Goal: Task Accomplishment & Management: Manage account settings

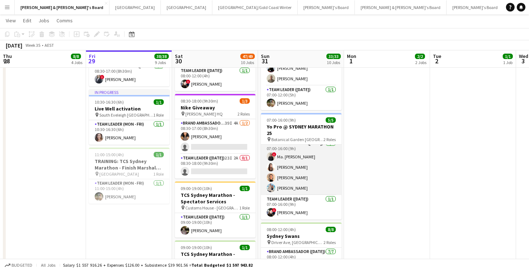
scroll to position [5, 0]
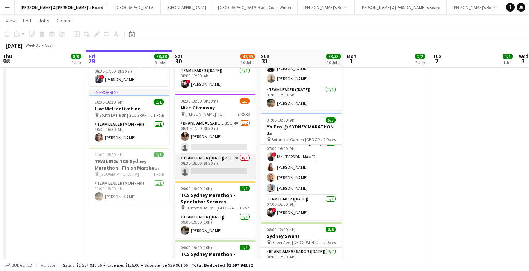
click at [218, 165] on app-card-role "Team Leader ([DATE]) 23I 2A 0/1 08:30-18:00 (9h30m) single-neutral-actions" at bounding box center [215, 166] width 81 height 24
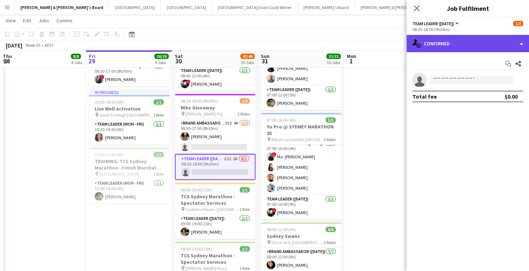
click at [460, 44] on div "single-neutral-actions-check-2 Confirmed" at bounding box center [467, 43] width 122 height 17
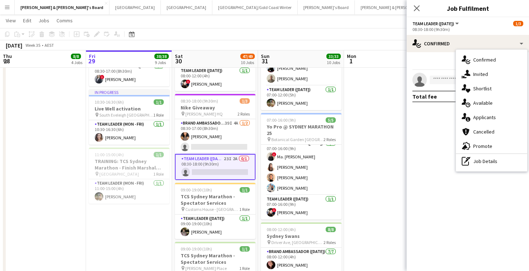
click at [481, 169] on div "single-neutral-actions-check-2 Confirmed single-neutral-actions-share-1 Invited…" at bounding box center [491, 111] width 71 height 122
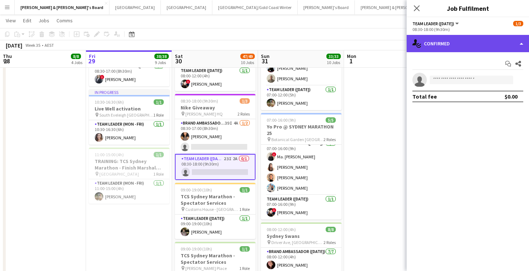
click at [462, 47] on div "single-neutral-actions-check-2 Confirmed" at bounding box center [467, 43] width 122 height 17
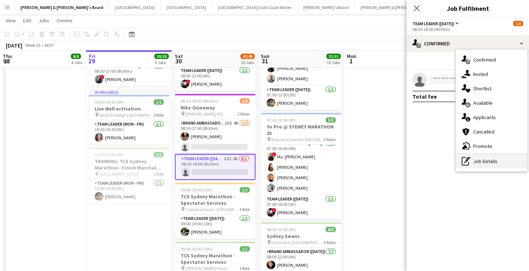
click at [483, 159] on div "pen-write Job Details" at bounding box center [491, 161] width 71 height 14
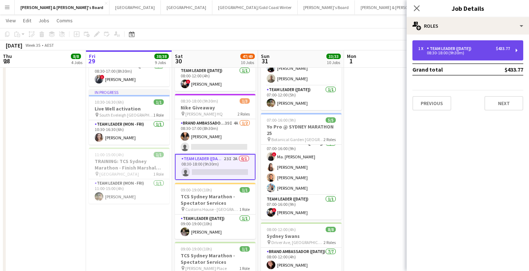
click at [459, 54] on div "08:30-18:00 (9h30m)" at bounding box center [464, 53] width 92 height 4
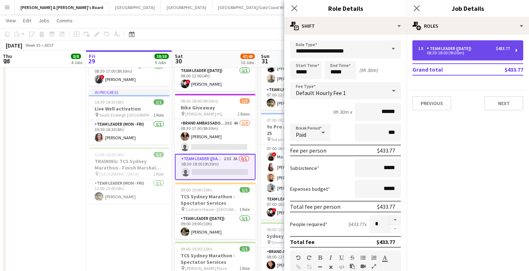
click at [455, 52] on div "08:30-18:00 (9h30m)" at bounding box center [464, 53] width 92 height 4
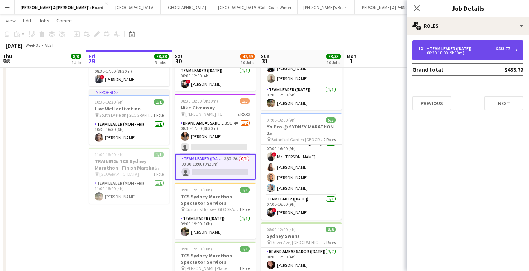
click at [455, 52] on div "08:30-18:00 (9h30m)" at bounding box center [464, 53] width 92 height 4
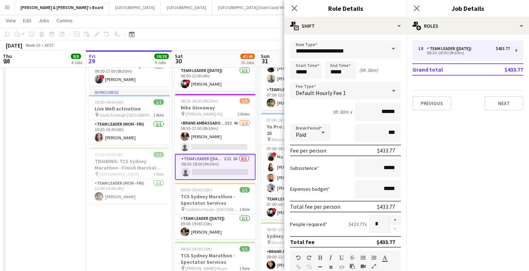
click at [386, 48] on span at bounding box center [392, 48] width 15 height 17
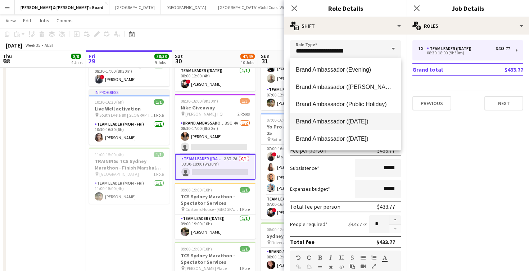
click at [353, 122] on span "Brand Ambassador ([DATE])" at bounding box center [345, 121] width 99 height 7
type input "**********"
type input "******"
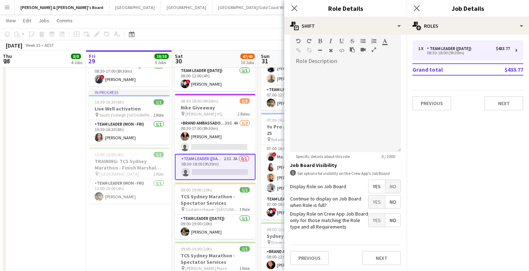
scroll to position [216, 0]
click at [384, 257] on button "Next" at bounding box center [381, 258] width 39 height 14
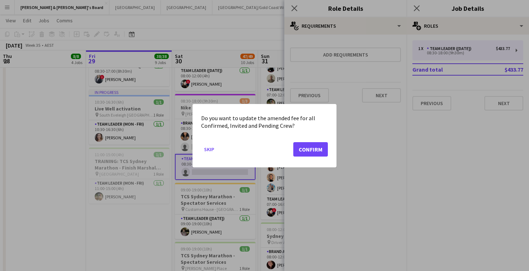
scroll to position [0, 0]
click at [304, 150] on button "Confirm" at bounding box center [310, 149] width 35 height 14
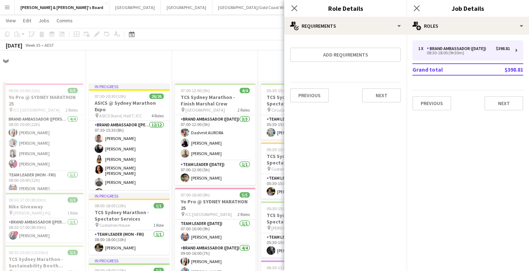
scroll to position [465, 0]
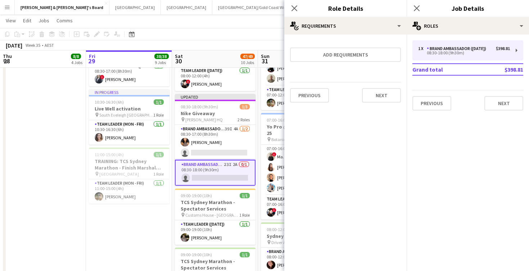
click at [103, 253] on app-date-cell "In progress 07:30-20:30 (13h) 26/26 ASICS @ Sydney Marathon Expo pin ASICS Stan…" at bounding box center [129, 22] width 86 height 814
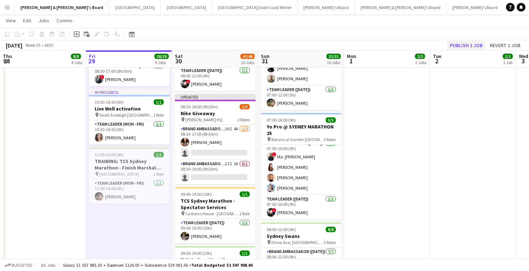
click at [466, 46] on button "Publish 1 job" at bounding box center [466, 45] width 38 height 9
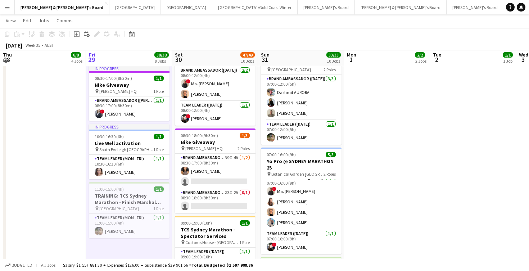
scroll to position [428, 0]
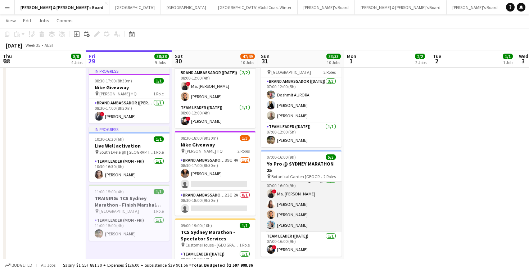
click at [291, 205] on app-card-role "Brand Ambassador ([DATE]) [DATE] 07:00-16:00 (9h) ! Ma. [PERSON_NAME] [PERSON_N…" at bounding box center [301, 204] width 81 height 56
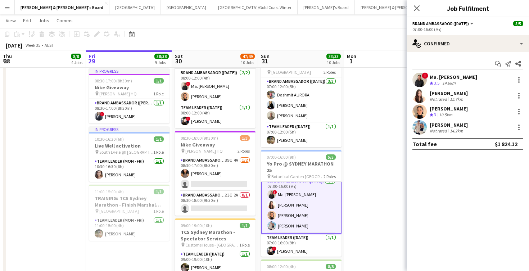
click at [449, 95] on div "[PERSON_NAME]" at bounding box center [448, 93] width 38 height 6
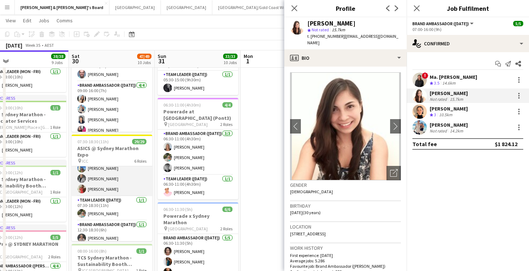
scroll to position [312, 0]
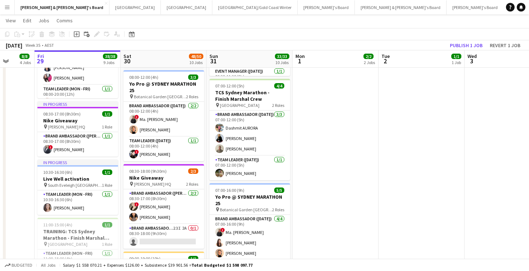
scroll to position [0, 223]
